Goal: Transaction & Acquisition: Book appointment/travel/reservation

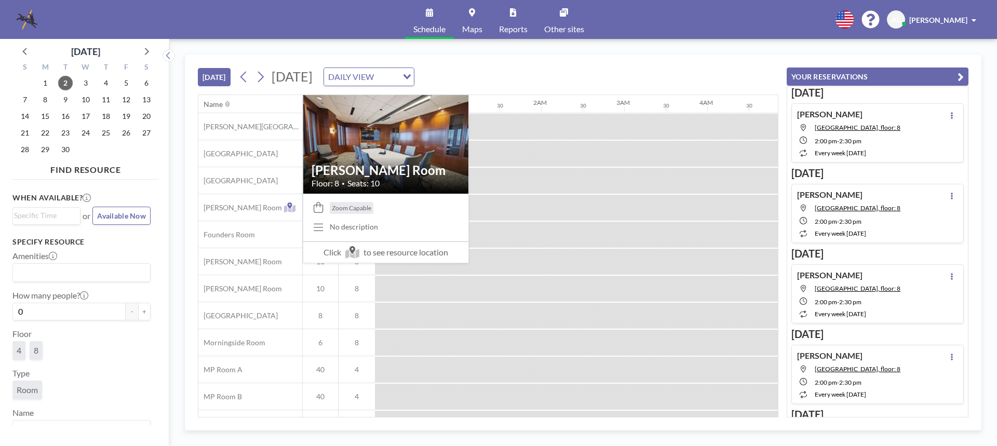
scroll to position [0, 955]
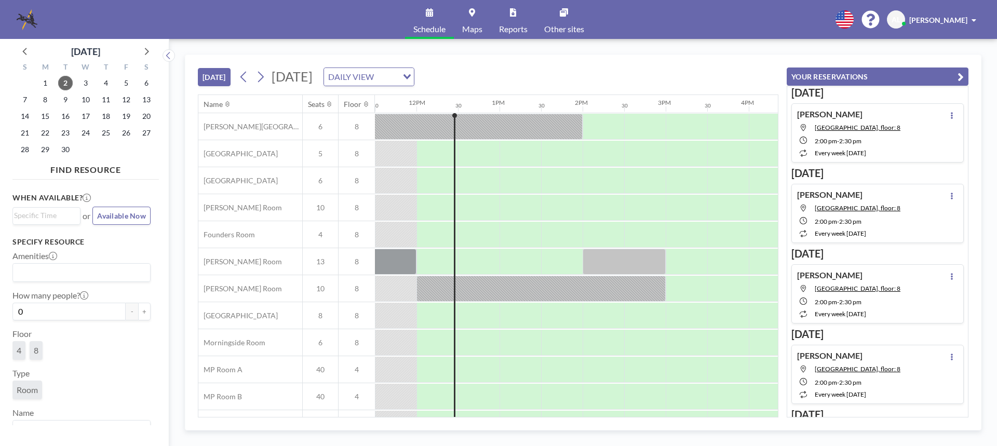
click at [428, 139] on div at bounding box center [437, 126] width 42 height 25
click at [455, 181] on div at bounding box center [456, 181] width 3 height 26
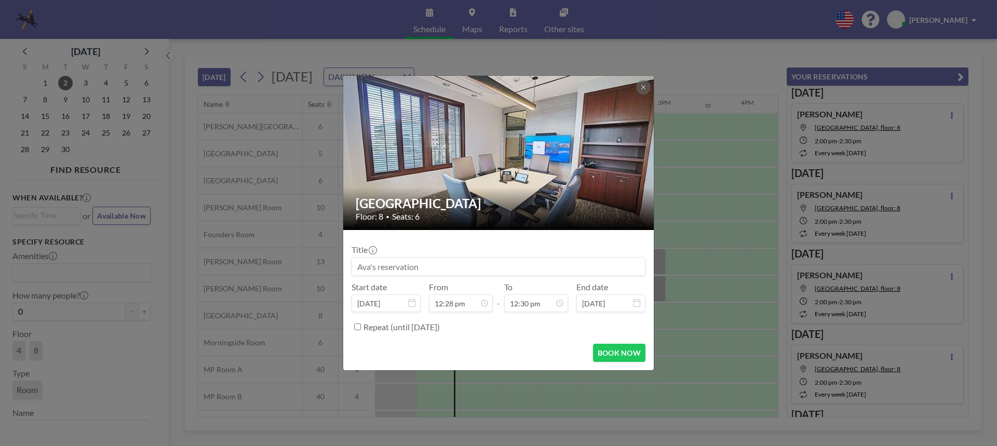
scroll to position [0, 0]
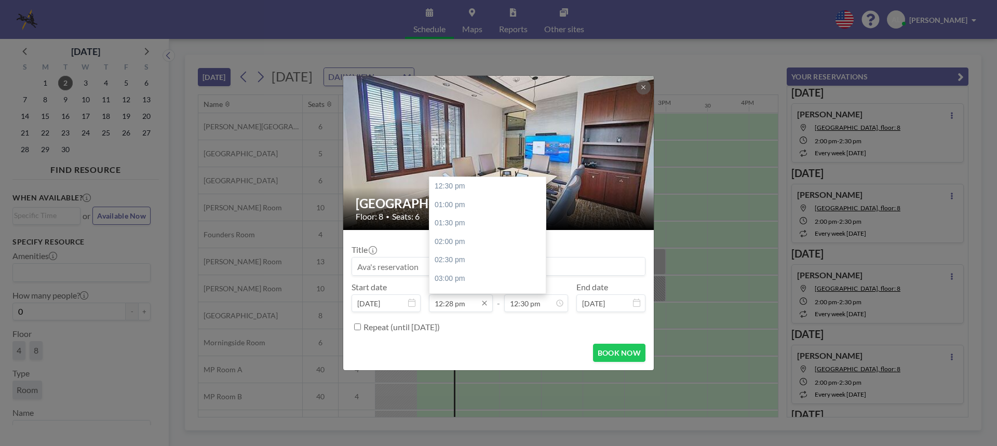
click at [473, 307] on input "12:28 pm" at bounding box center [461, 303] width 64 height 18
click at [442, 187] on div "12:30 pm" at bounding box center [489, 186] width 121 height 19
type input "12:30 pm"
type input "01:00 pm"
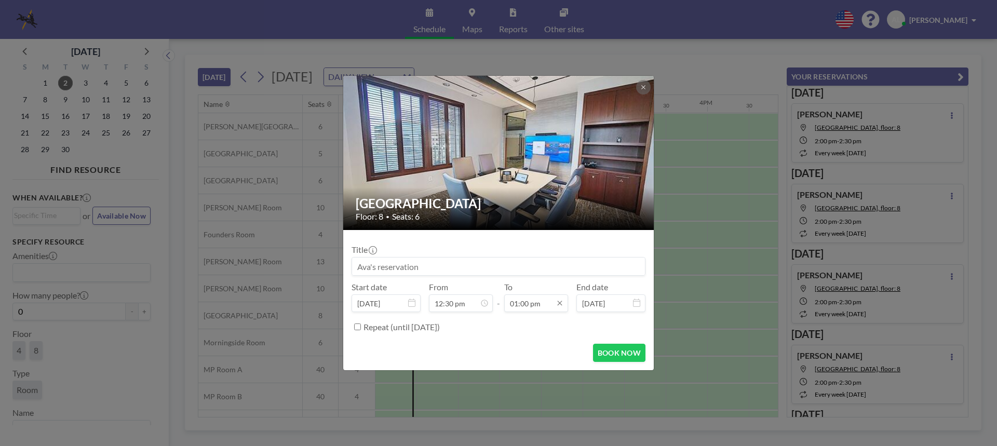
scroll to position [480, 0]
click at [533, 302] on input "01:00 pm" at bounding box center [536, 303] width 64 height 18
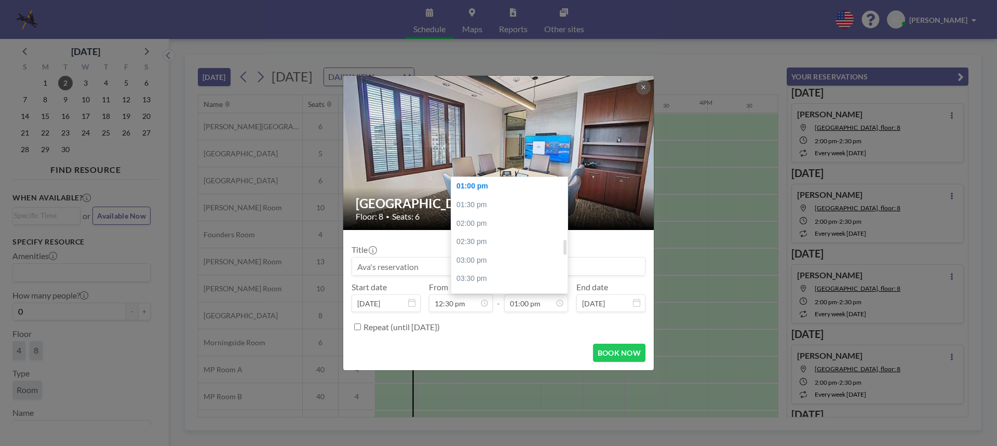
click at [481, 181] on div "01:00 pm" at bounding box center [511, 186] width 121 height 19
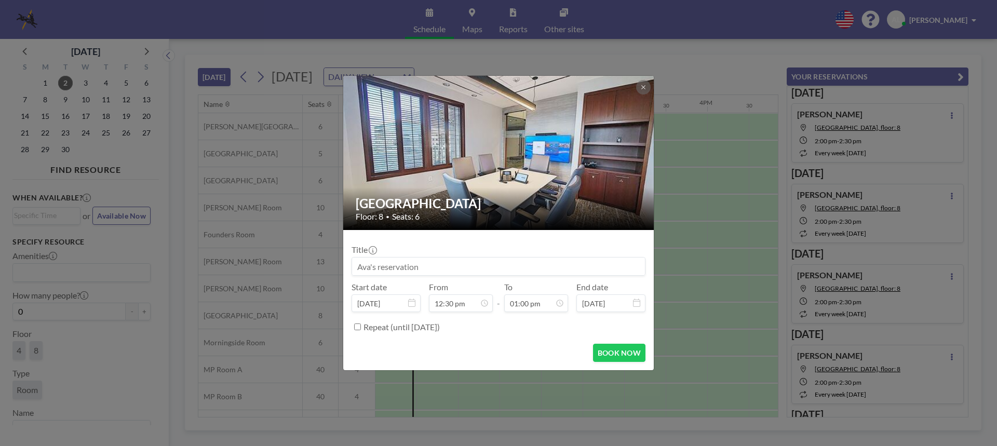
click at [446, 265] on input at bounding box center [498, 266] width 293 height 18
click at [443, 265] on input at bounding box center [498, 266] width 293 height 18
click at [618, 356] on button "BOOK NOW" at bounding box center [619, 353] width 52 height 18
type input "[PERSON_NAME] Reservation"
